Goal: Task Accomplishment & Management: Manage account settings

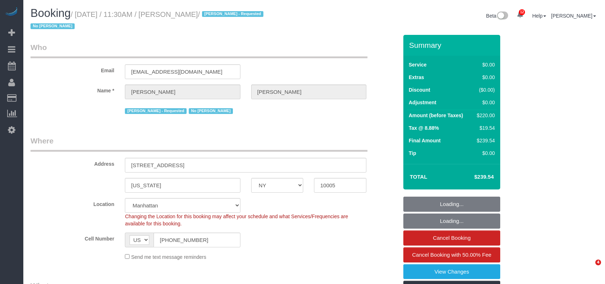
select select "NY"
select select "object:1011"
select select "2"
select select "number:56"
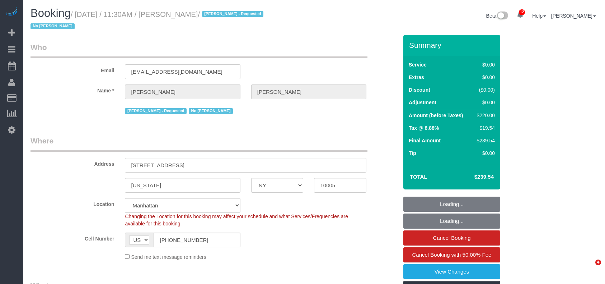
select select "number:72"
select select "number:15"
select select "number:5"
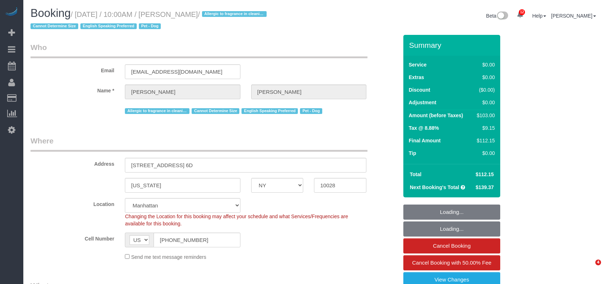
select select "NY"
select select "1"
select select "number:57"
select select "number:76"
select select "number:13"
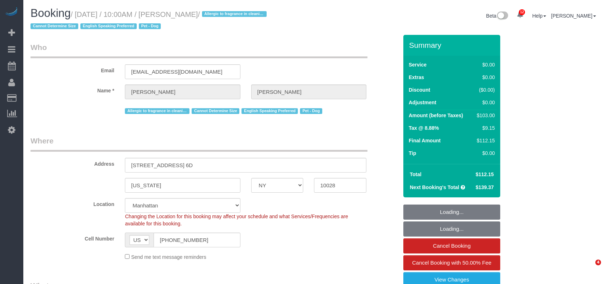
select select "number:5"
select select "spot1"
